Goal: Information Seeking & Learning: Learn about a topic

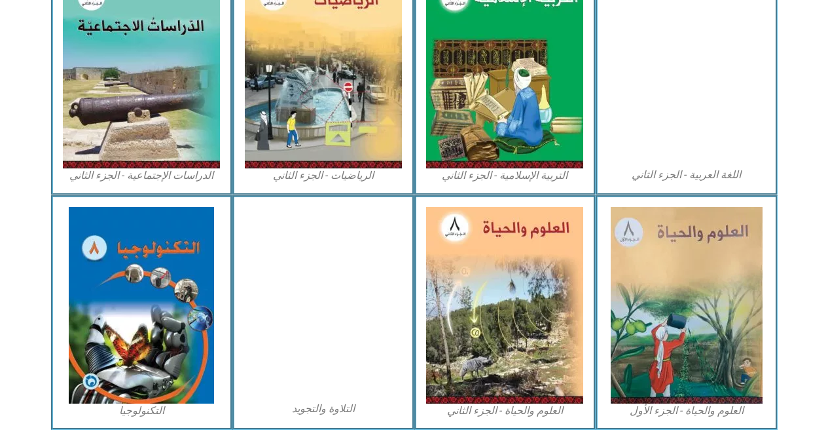
scroll to position [707, 0]
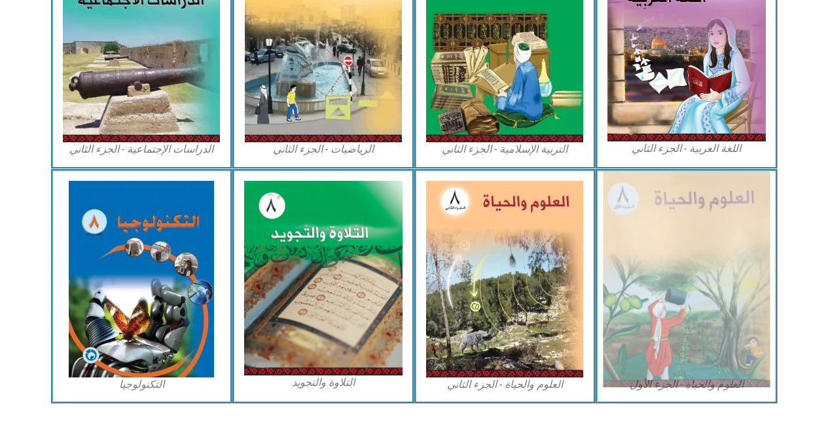
click at [618, 306] on img at bounding box center [686, 279] width 167 height 216
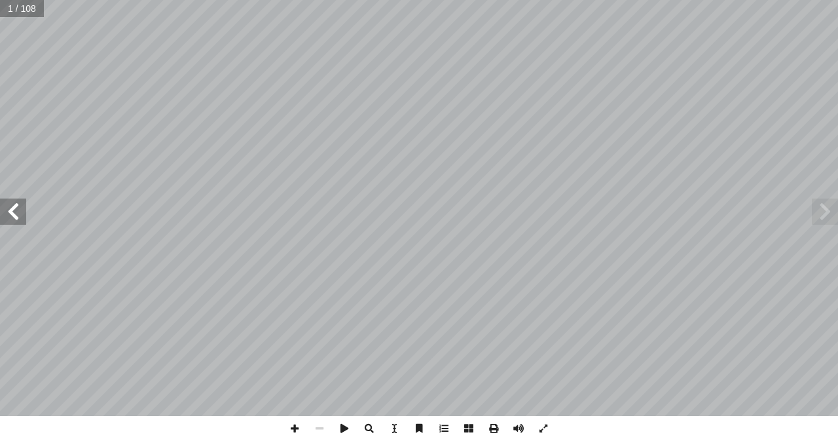
click at [9, 210] on span at bounding box center [13, 211] width 26 height 26
click at [8, 211] on span at bounding box center [13, 211] width 26 height 26
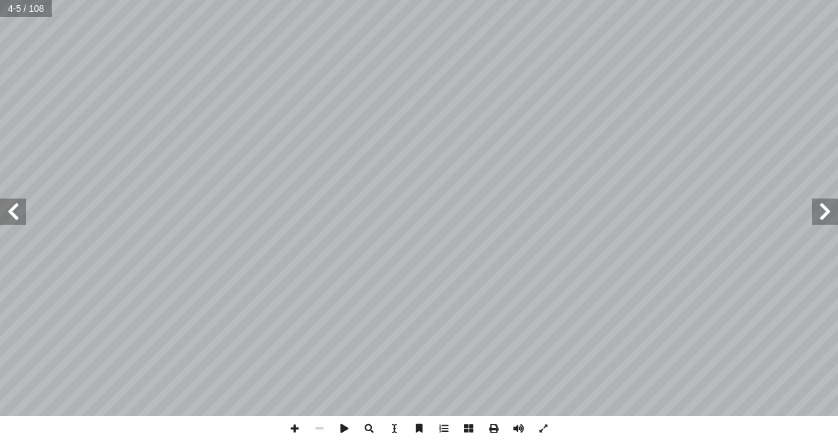
click at [8, 211] on span at bounding box center [13, 211] width 26 height 26
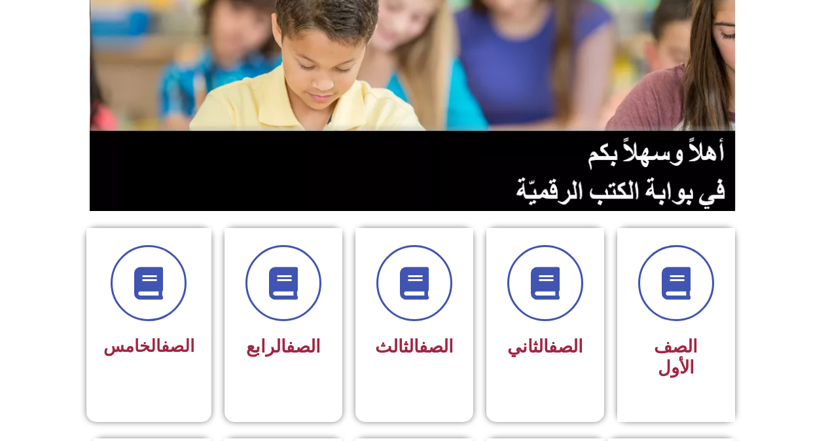
scroll to position [385, 0]
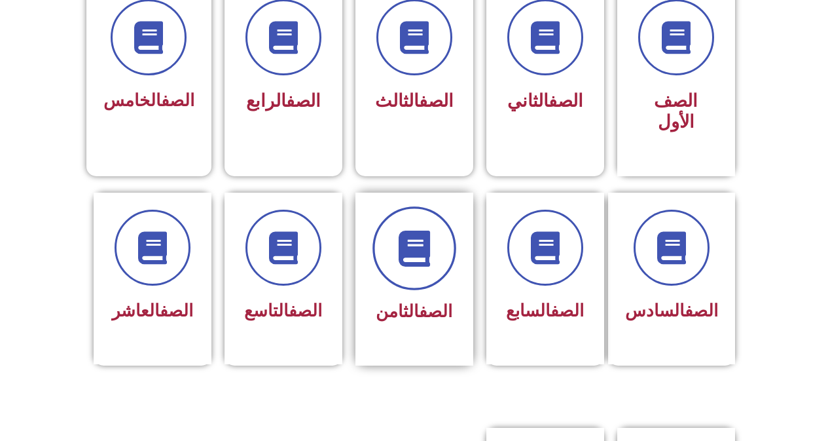
click at [442, 224] on span at bounding box center [415, 248] width 84 height 84
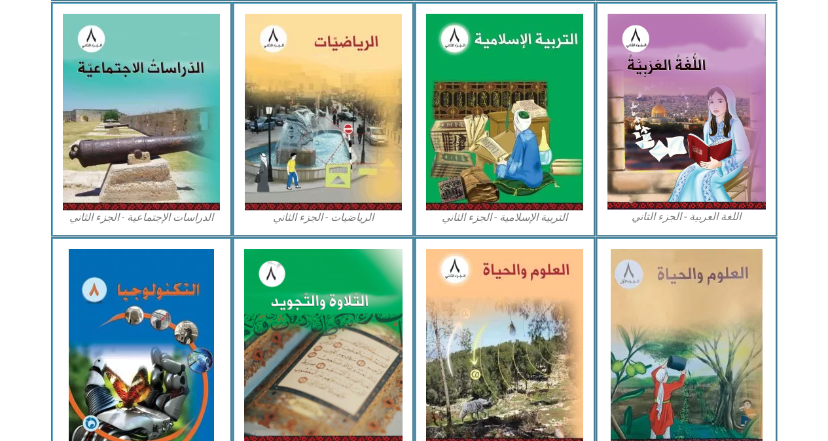
scroll to position [656, 0]
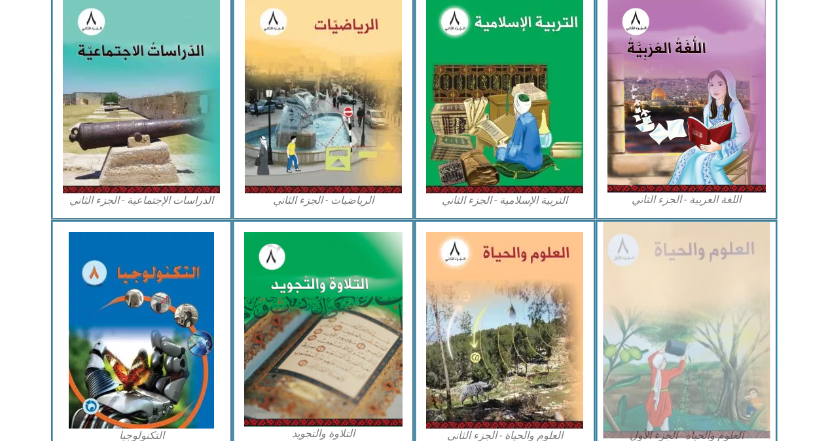
click at [664, 335] on img at bounding box center [686, 330] width 167 height 216
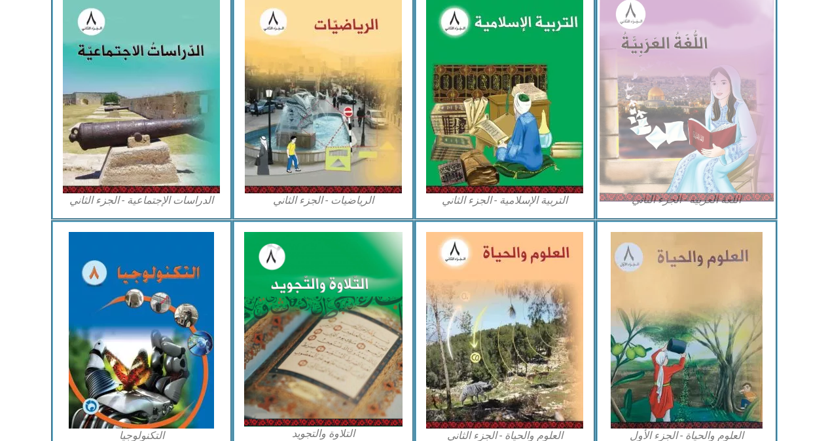
click at [650, 159] on img at bounding box center [687, 94] width 174 height 215
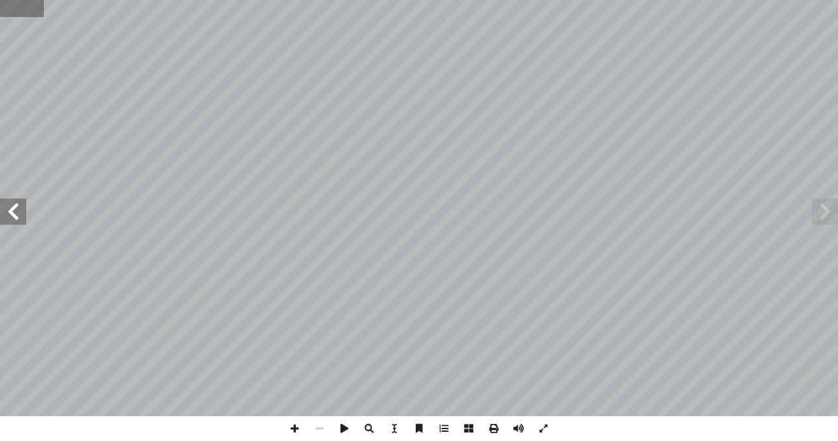
click at [7, 7] on input "text" at bounding box center [22, 8] width 44 height 17
type input "**"
click at [19, 217] on span at bounding box center [13, 211] width 26 height 26
click at [584, 0] on html "الصفحة الرئيسية الصف الأول الصف الثاني الصف الثالث الصف الرابع الصف الخامس الصف…" at bounding box center [419, 59] width 838 height 119
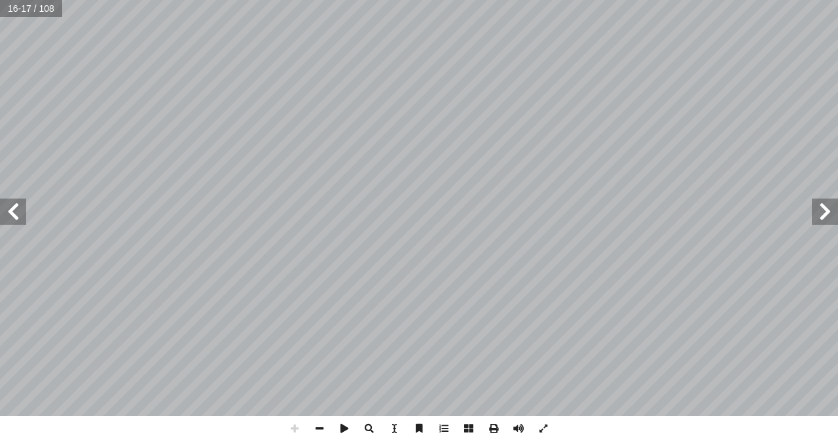
click at [544, 0] on html "الصفحة الرئيسية الصف الأول الصف الثاني الصف الثالث الصف الرابع الصف الخامس الصف…" at bounding box center [419, 59] width 838 height 119
